Goal: Transaction & Acquisition: Purchase product/service

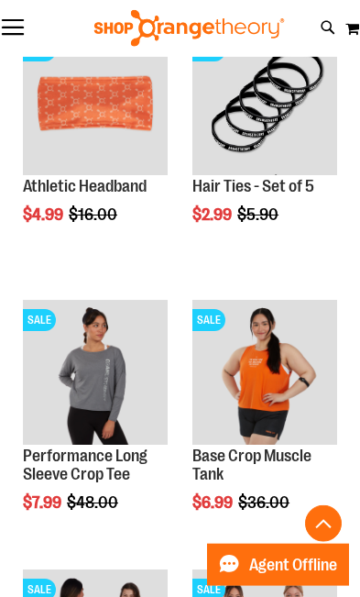
scroll to position [1110, 0]
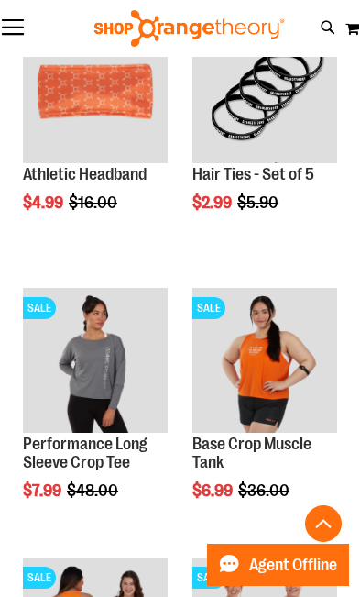
click at [105, 388] on img "product" at bounding box center [95, 360] width 145 height 145
click at [112, 371] on img "product" at bounding box center [95, 360] width 145 height 145
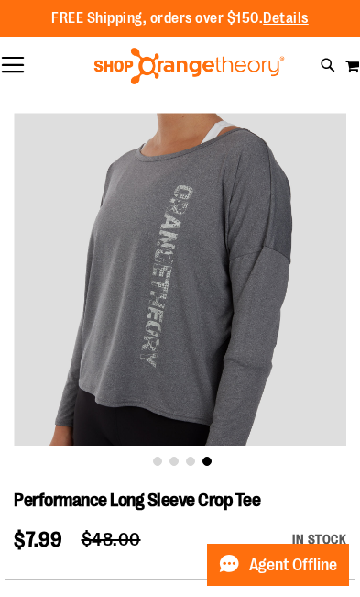
click at [321, 33] on div "FREE Shipping, orders over $150. Details To order the Spring Dri Tri event bund…" at bounding box center [180, 18] width 360 height 37
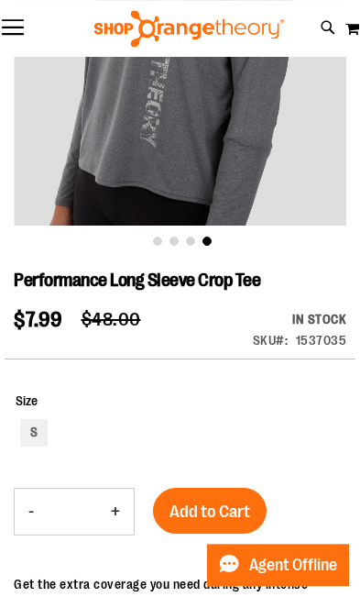
scroll to position [221, 0]
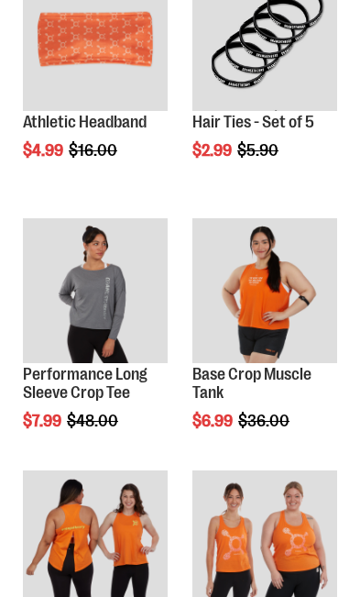
scroll to position [1110, 0]
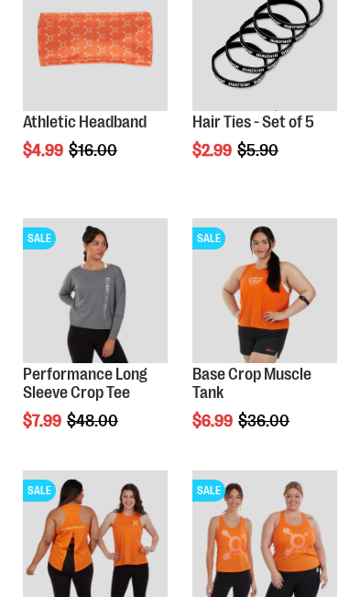
click at [281, 258] on img "product" at bounding box center [265, 290] width 145 height 145
click at [264, 376] on link "Base Crop Muscle Tank" at bounding box center [252, 383] width 119 height 37
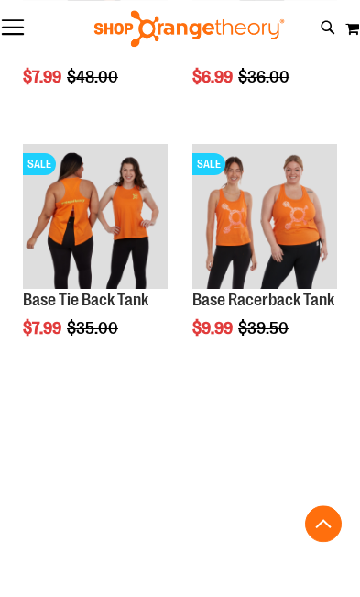
scroll to position [1548, 0]
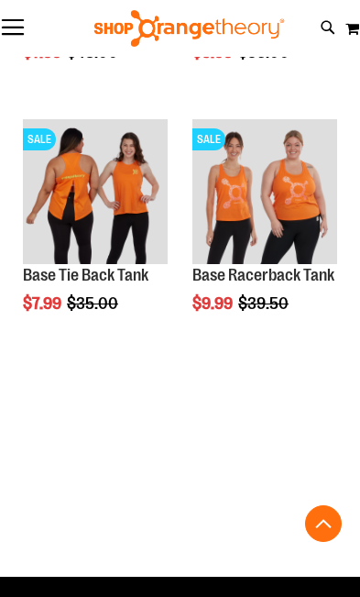
click at [104, 283] on link "Base Tie Back Tank" at bounding box center [86, 275] width 126 height 18
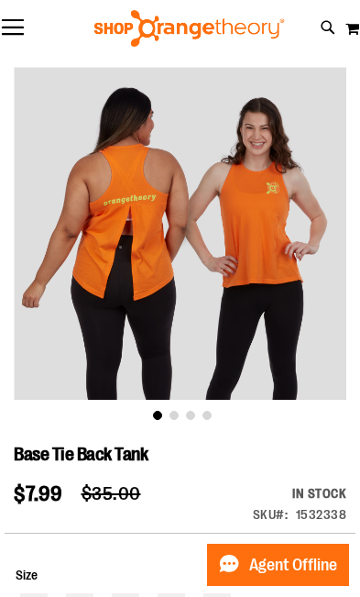
scroll to position [52, 0]
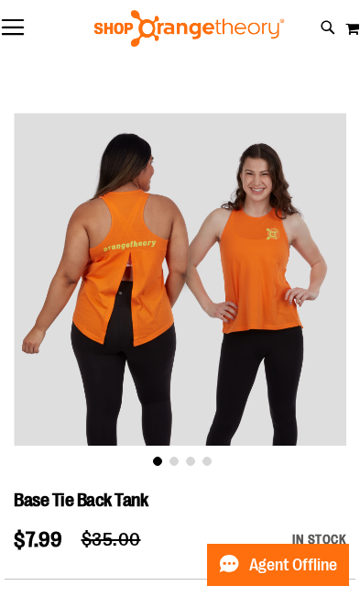
scroll to position [106, 0]
